Goal: Task Accomplishment & Management: Manage account settings

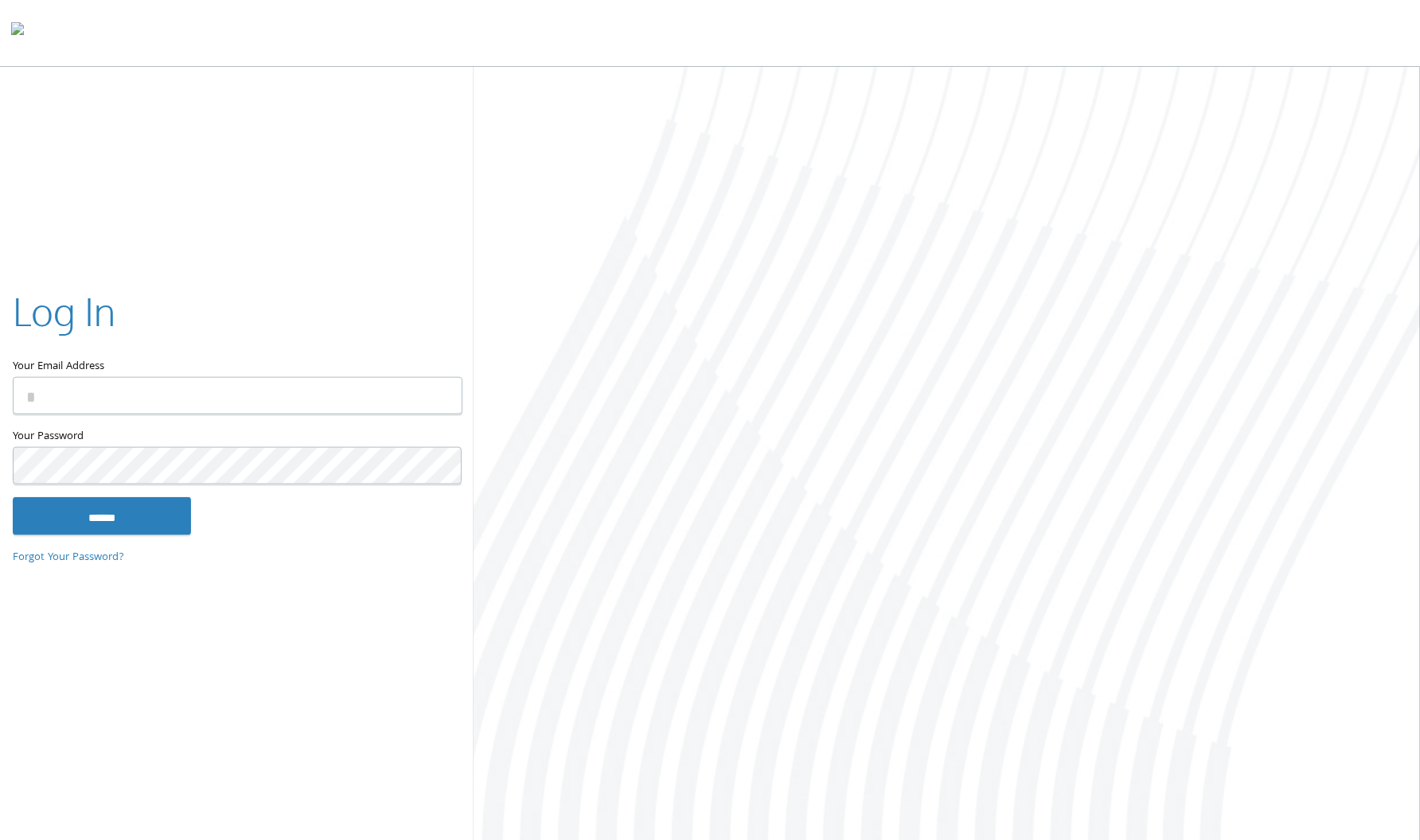
type input "**********"
click at [137, 533] on input "******" at bounding box center [102, 515] width 178 height 38
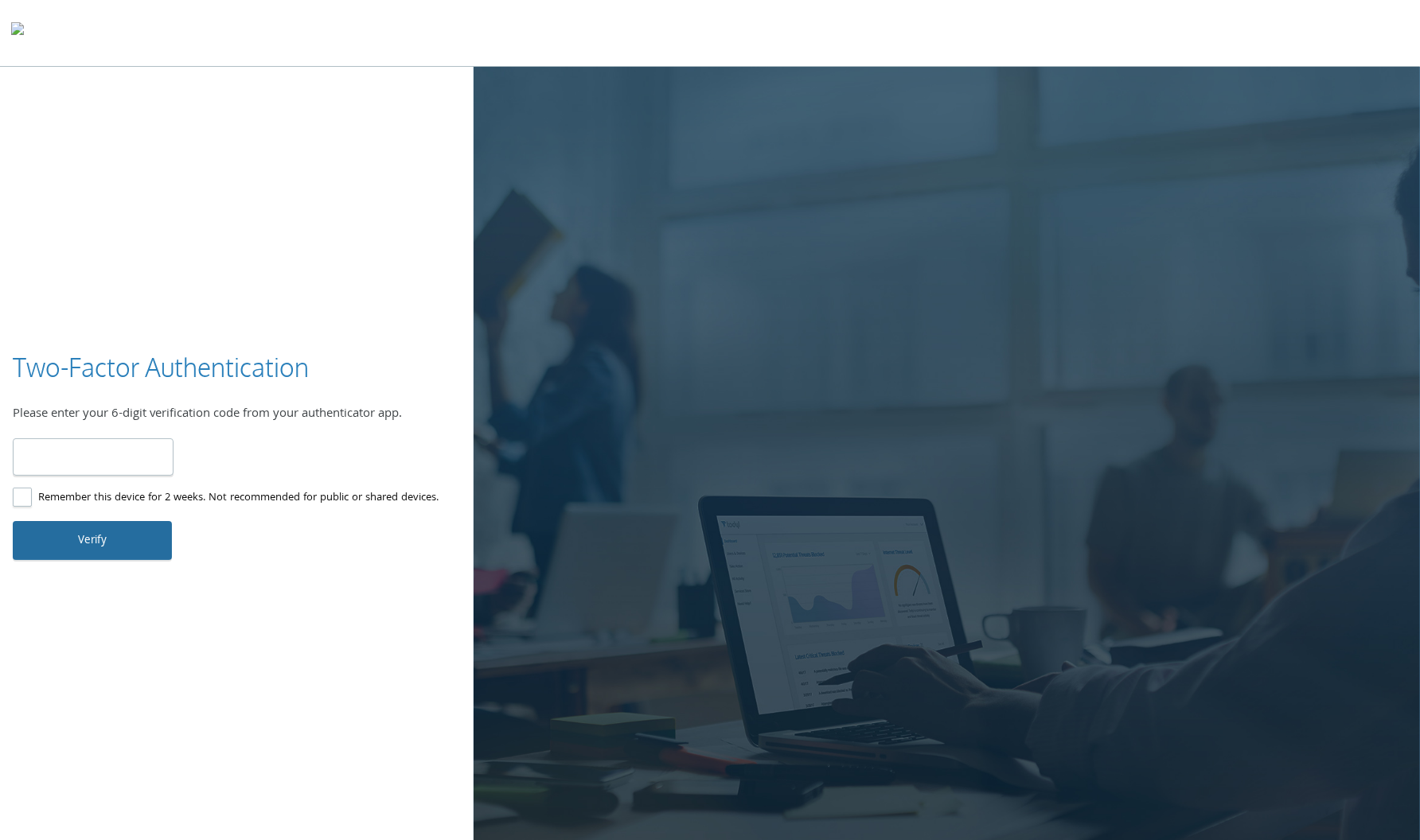
type input "******"
click at [91, 538] on button "Verify" at bounding box center [92, 539] width 159 height 38
